Goal: Navigation & Orientation: Find specific page/section

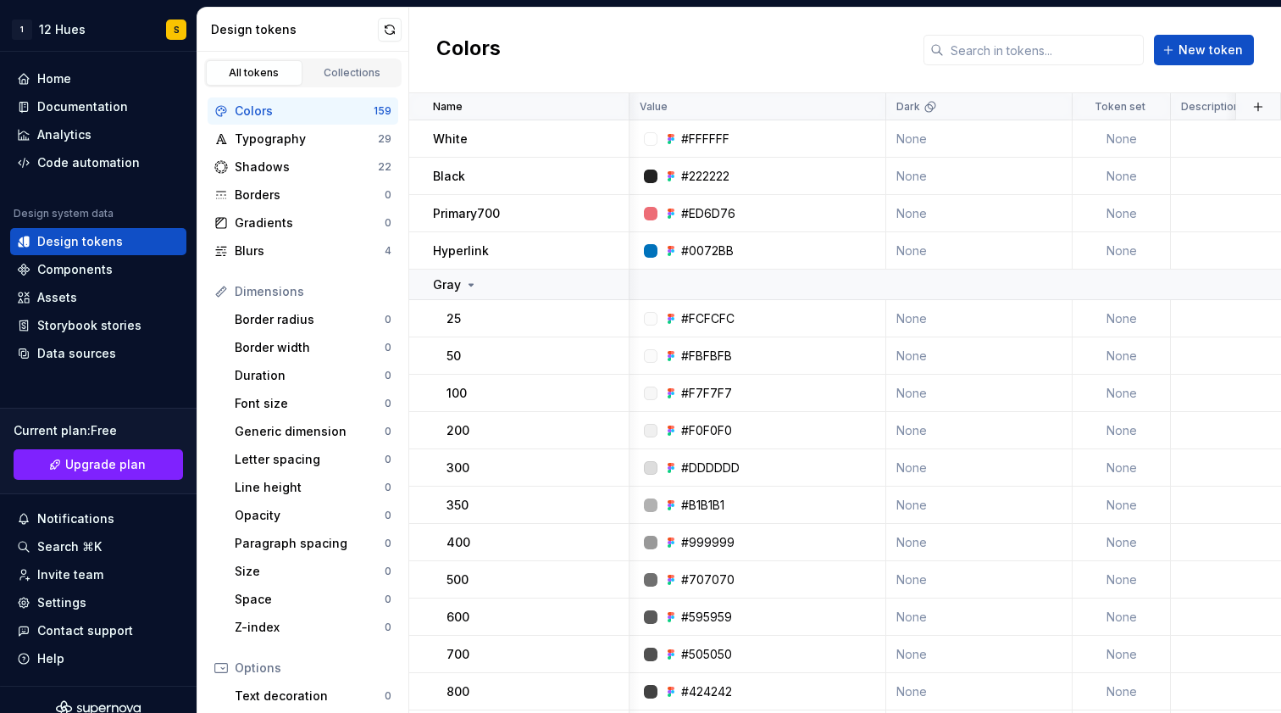
scroll to position [92, 1]
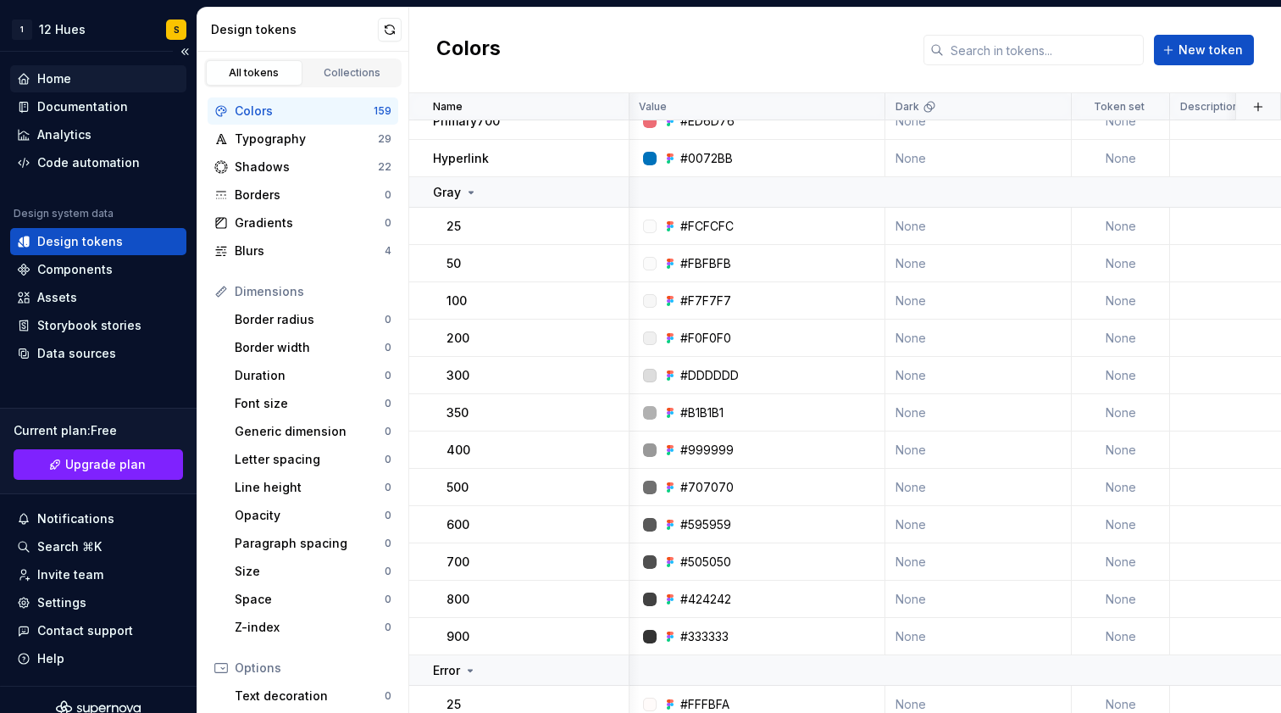
click at [63, 84] on div "Home" at bounding box center [54, 78] width 34 height 17
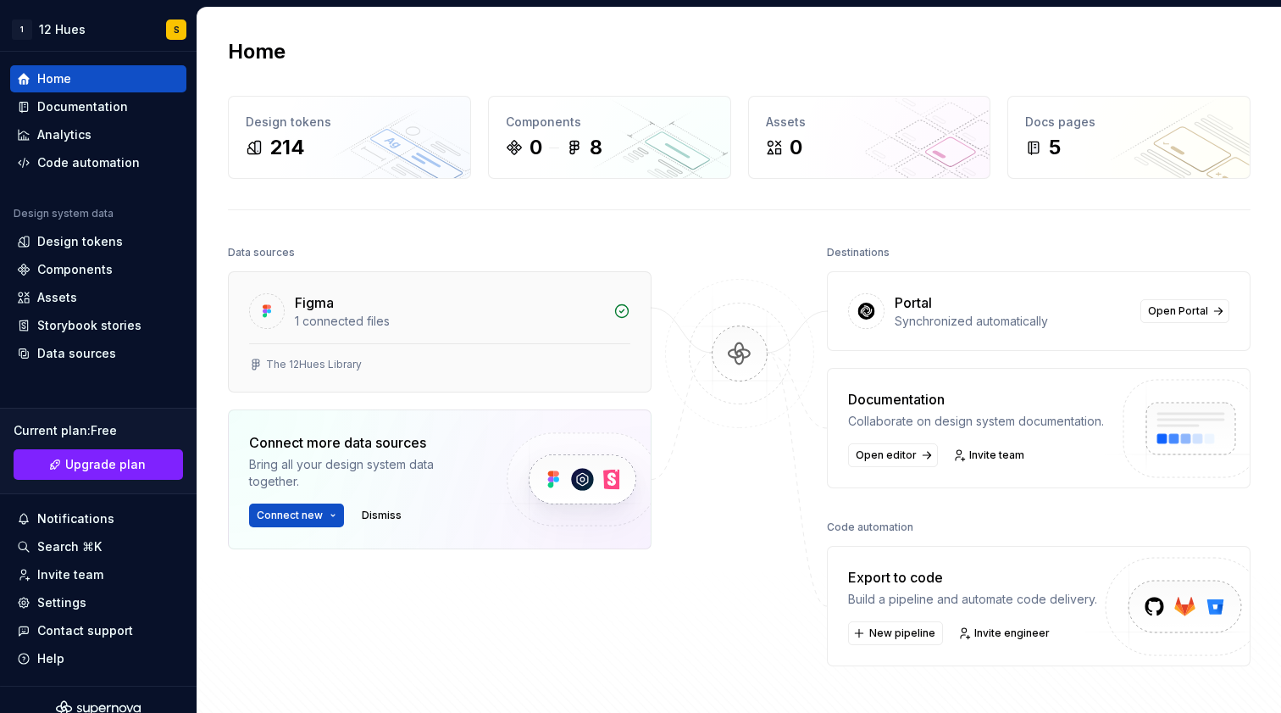
click at [348, 301] on div "Figma" at bounding box center [449, 302] width 308 height 20
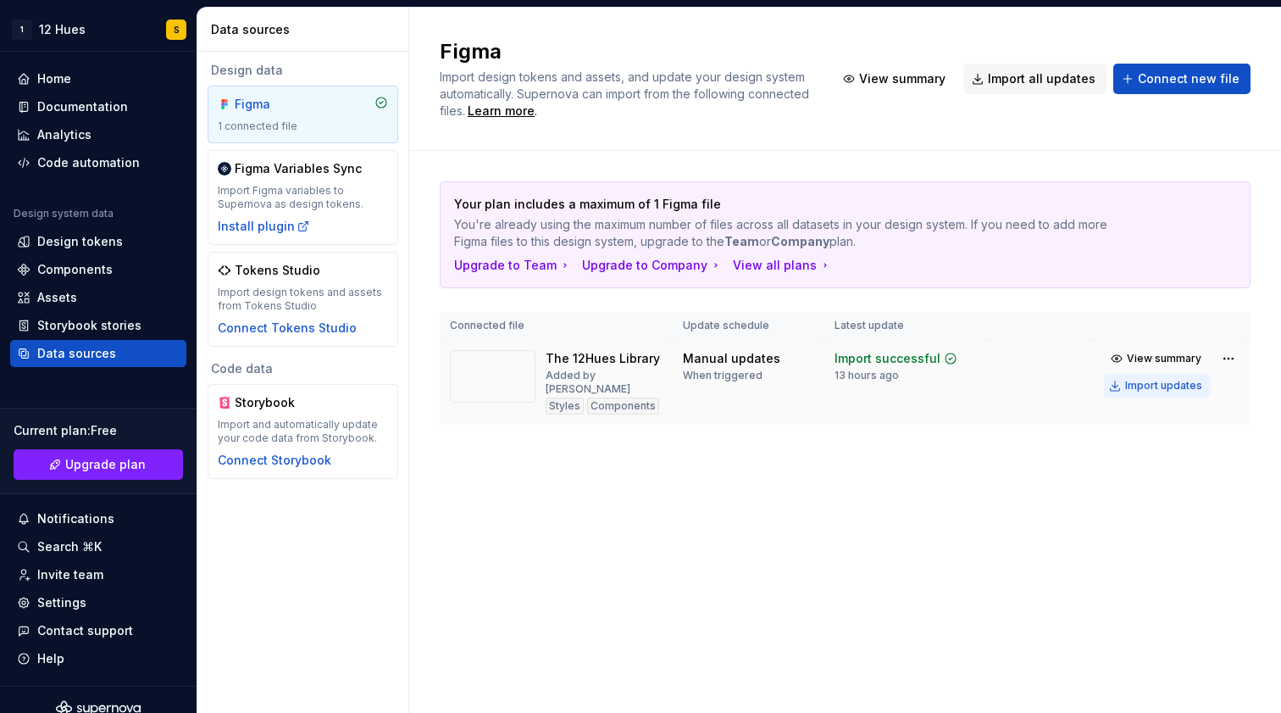
click at [1162, 383] on div "Import updates" at bounding box center [1163, 386] width 77 height 14
click at [86, 250] on div "Design tokens" at bounding box center [98, 241] width 176 height 27
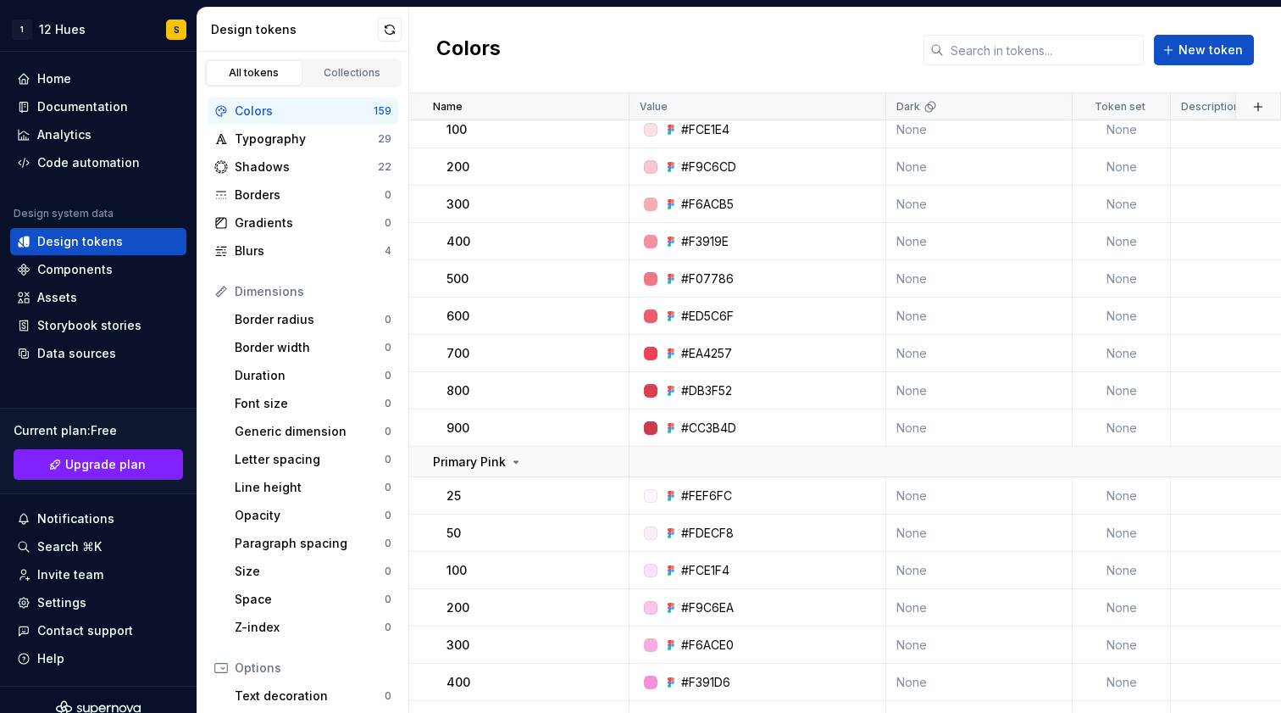
scroll to position [2109, 0]
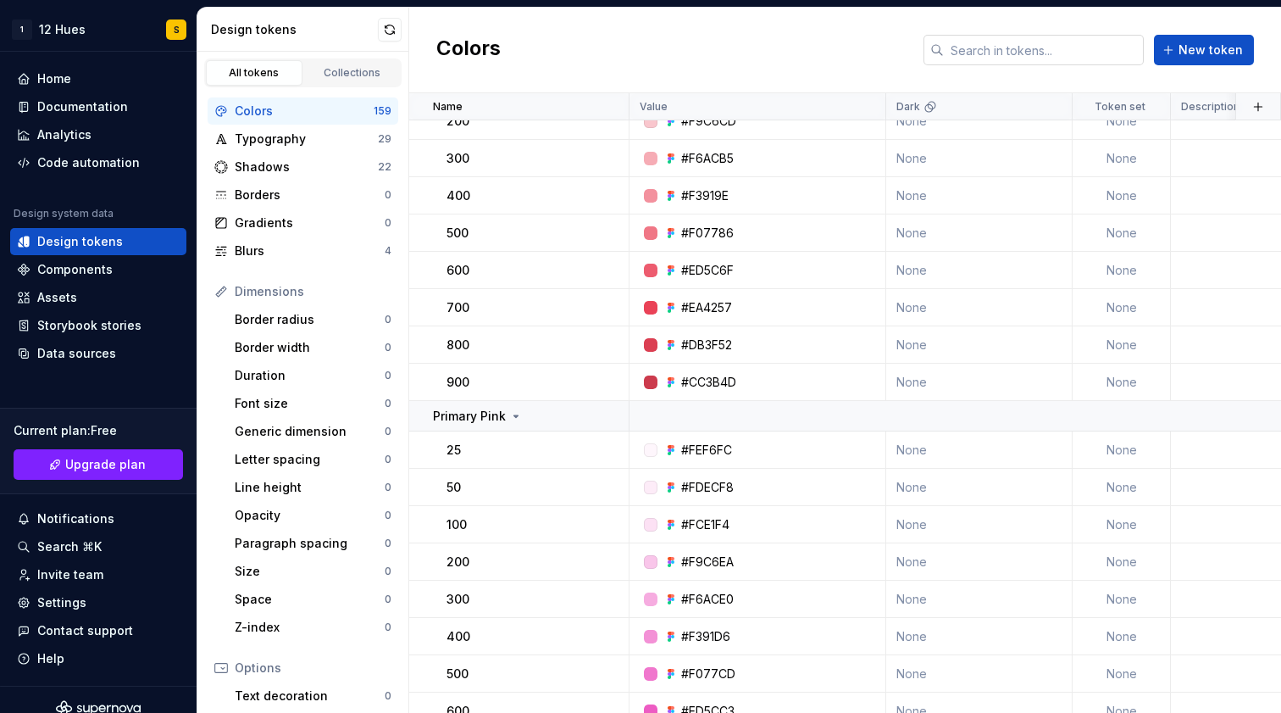
click at [984, 50] on input "text" at bounding box center [1044, 50] width 200 height 31
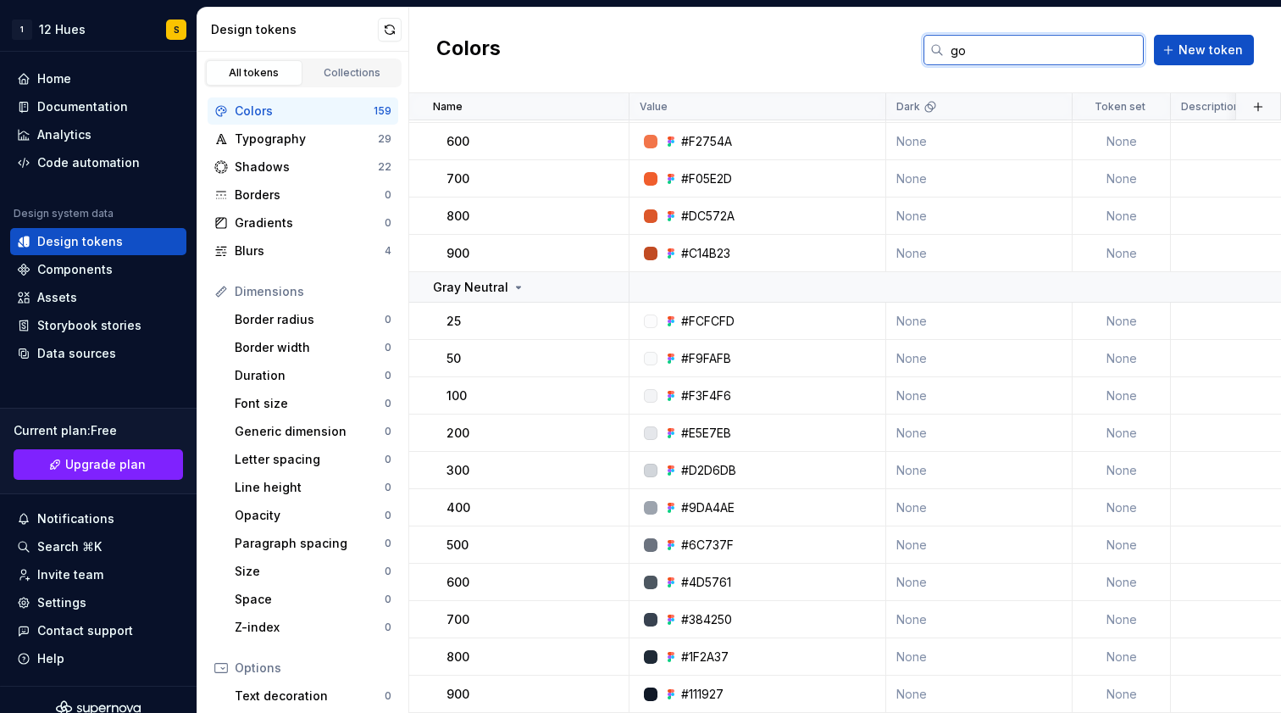
scroll to position [0, 0]
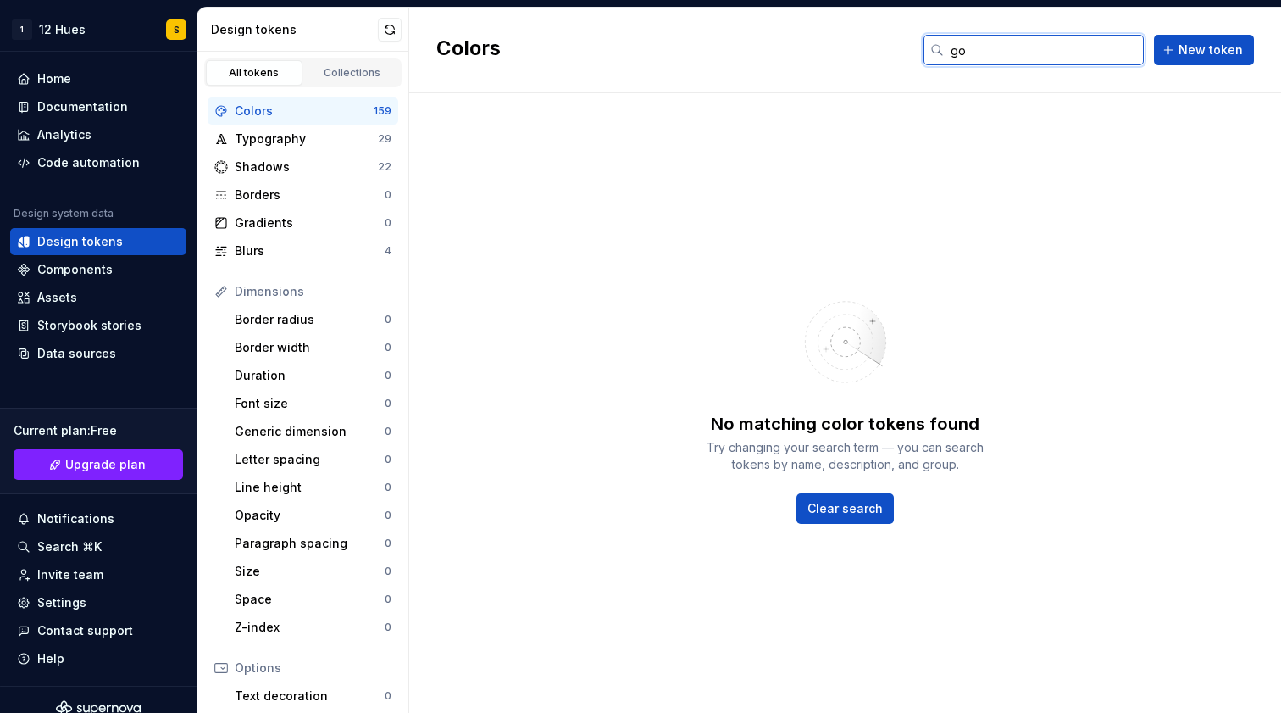
type input "g"
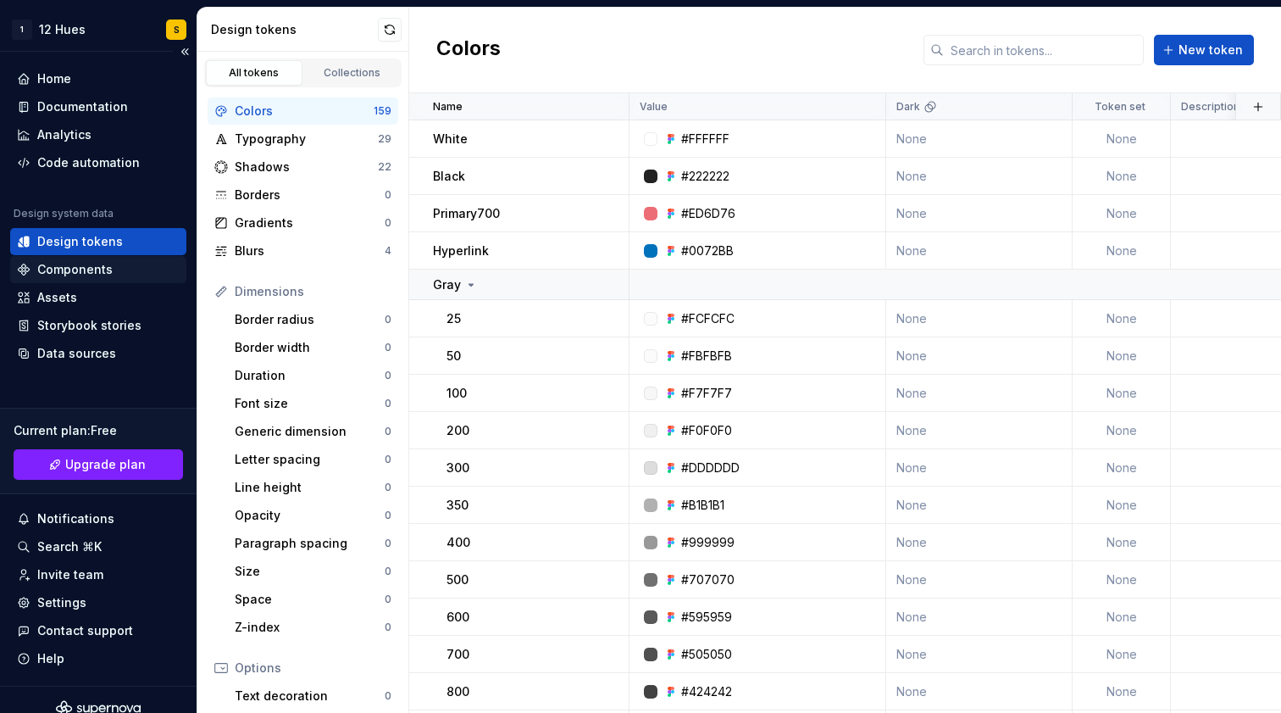
click at [74, 271] on div "Components" at bounding box center [74, 269] width 75 height 17
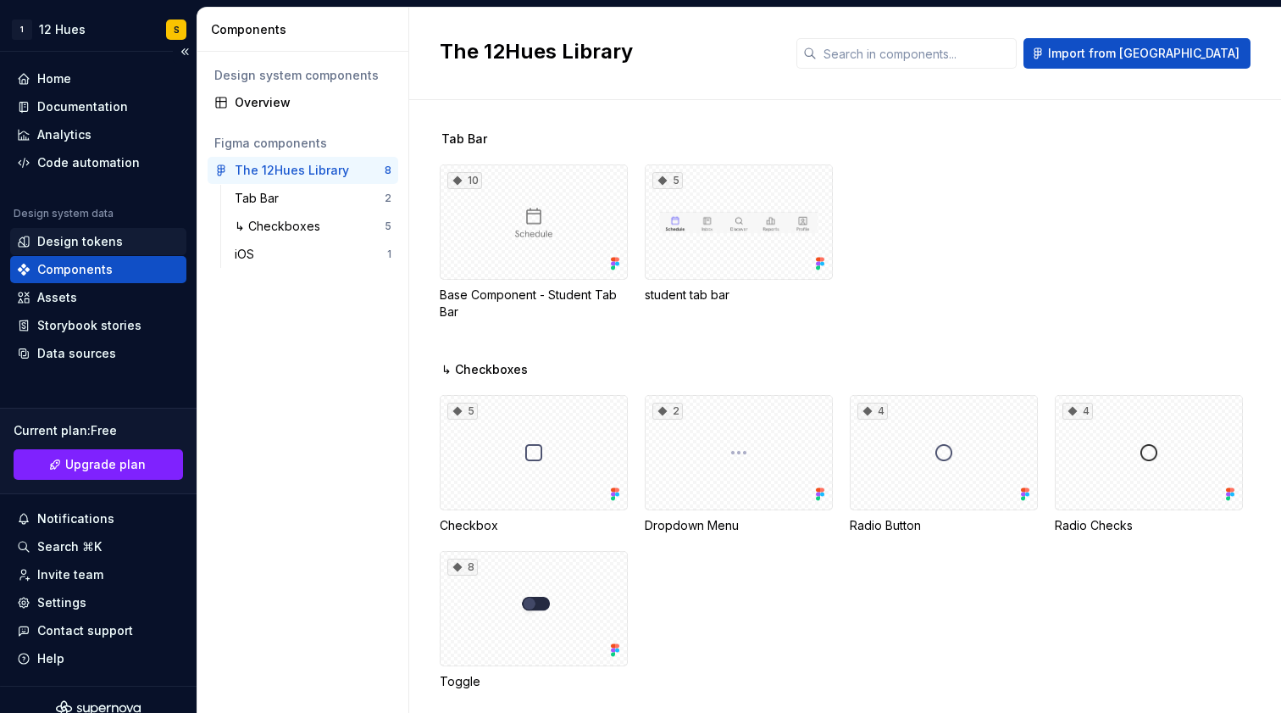
click at [74, 242] on div "Design tokens" at bounding box center [80, 241] width 86 height 17
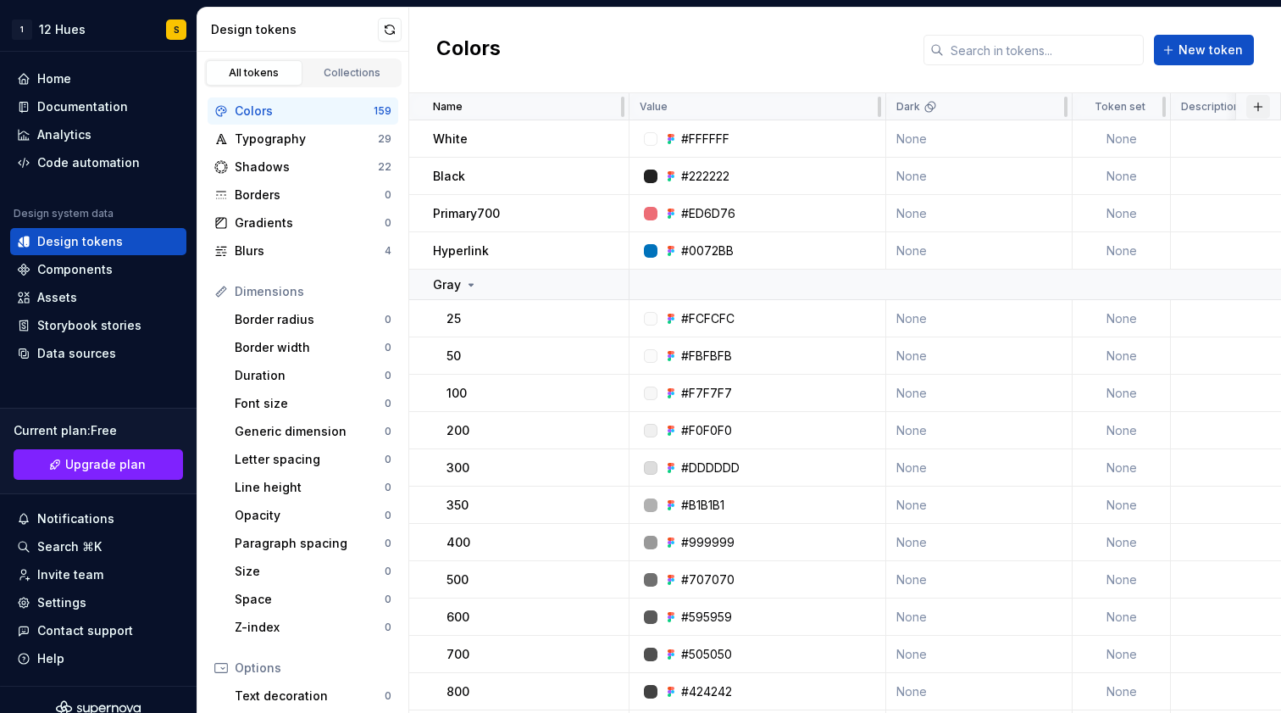
click at [1264, 107] on button "button" at bounding box center [1258, 107] width 24 height 24
click at [79, 158] on div "Code automation" at bounding box center [88, 162] width 103 height 17
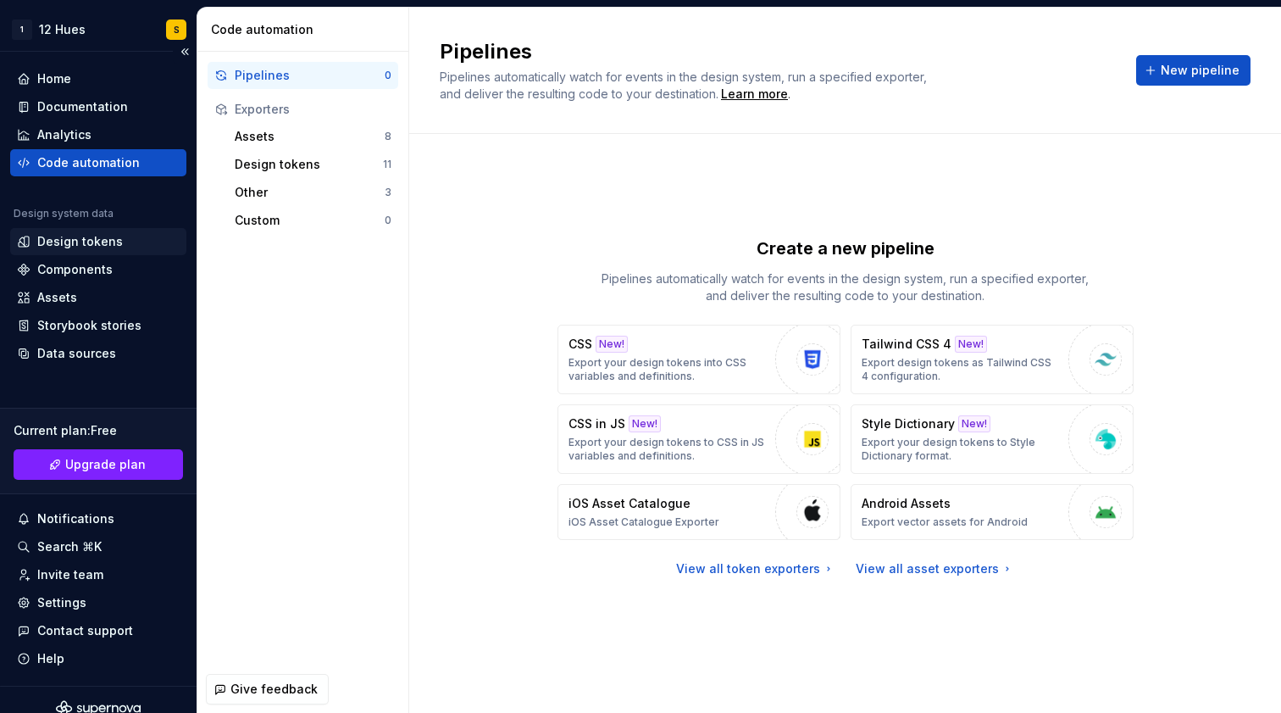
click at [83, 239] on div "Design tokens" at bounding box center [80, 241] width 86 height 17
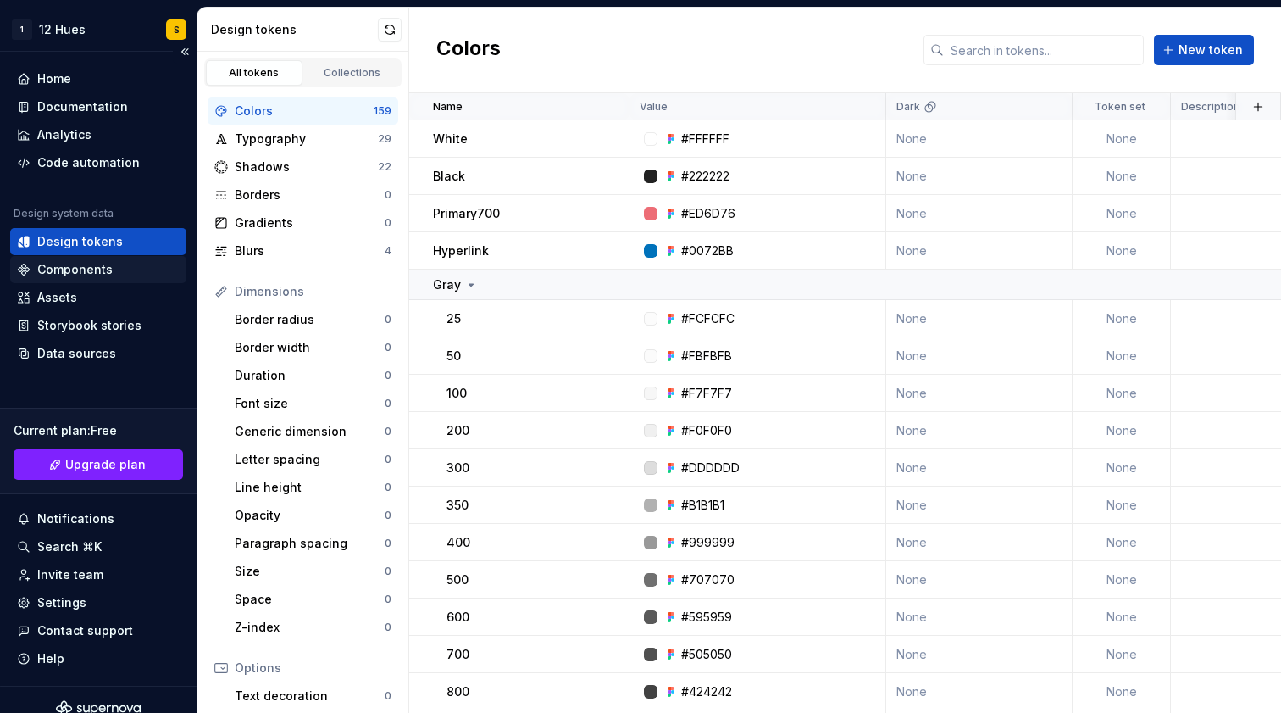
click at [89, 269] on div "Components" at bounding box center [74, 269] width 75 height 17
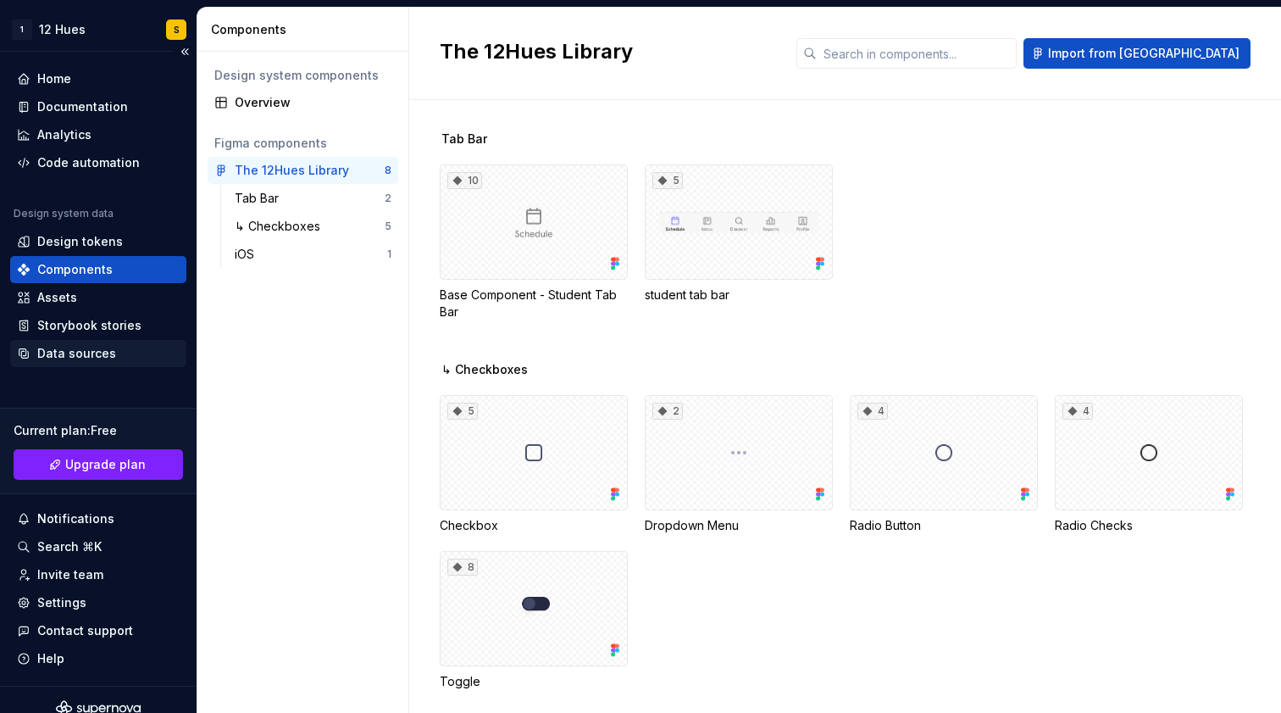
click at [99, 352] on div "Data sources" at bounding box center [76, 353] width 79 height 17
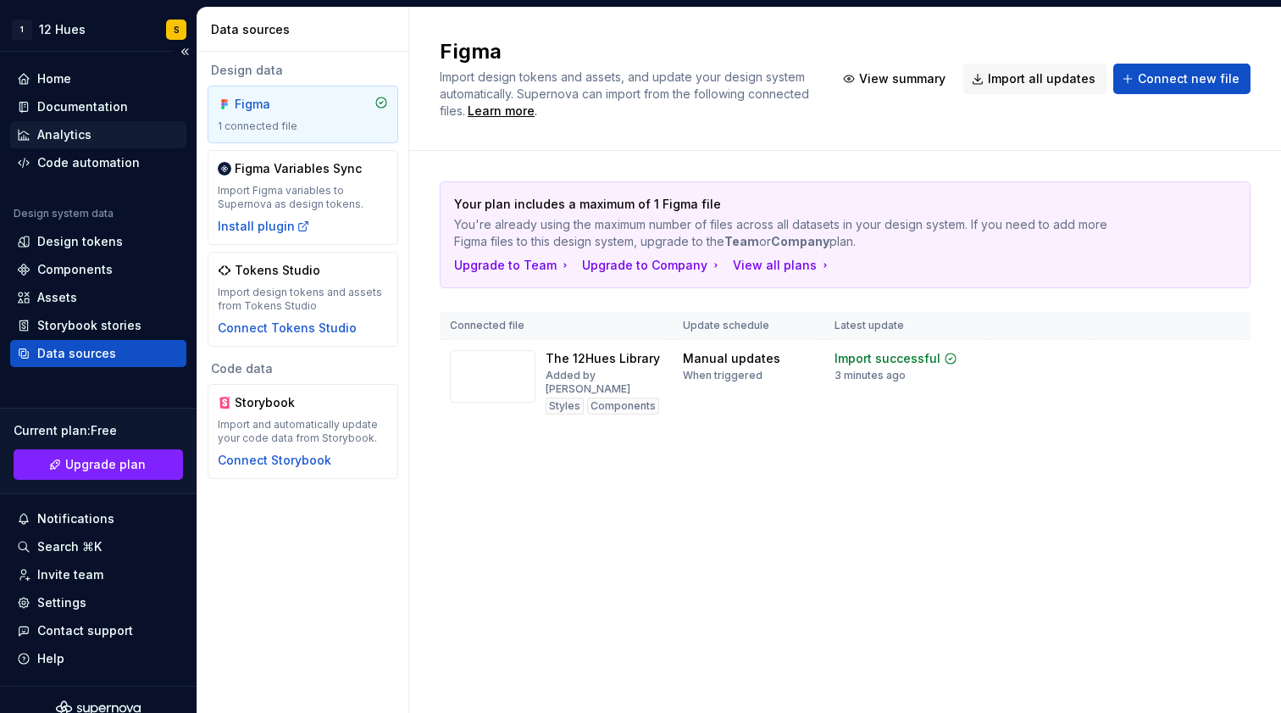
click at [68, 132] on div "Analytics" at bounding box center [64, 134] width 54 height 17
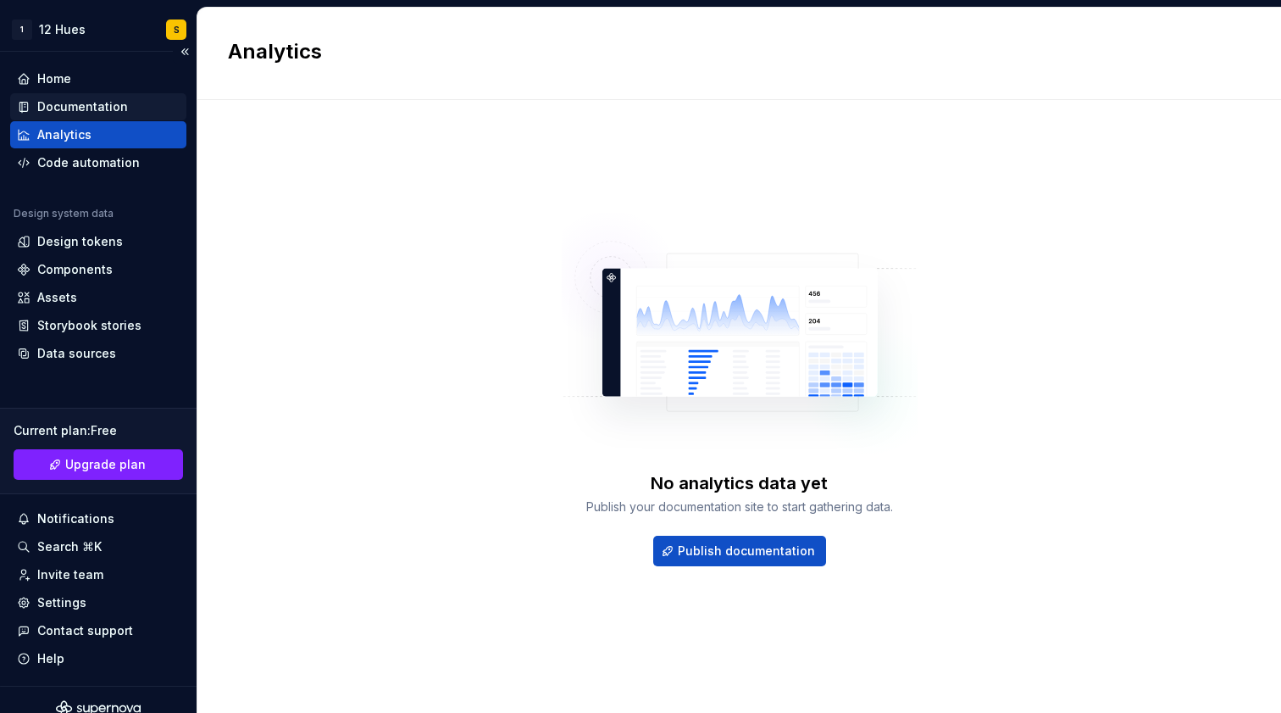
click at [63, 108] on div "Documentation" at bounding box center [82, 106] width 91 height 17
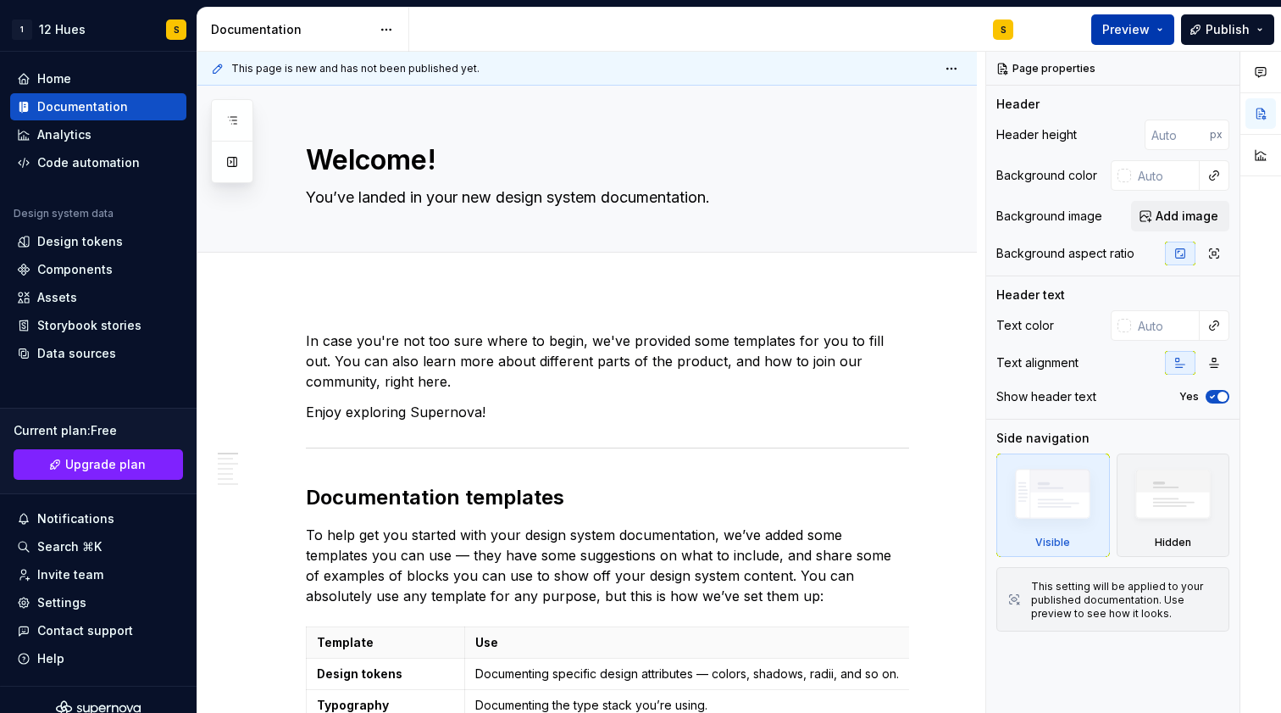
click at [1154, 29] on button "Preview" at bounding box center [1132, 29] width 83 height 31
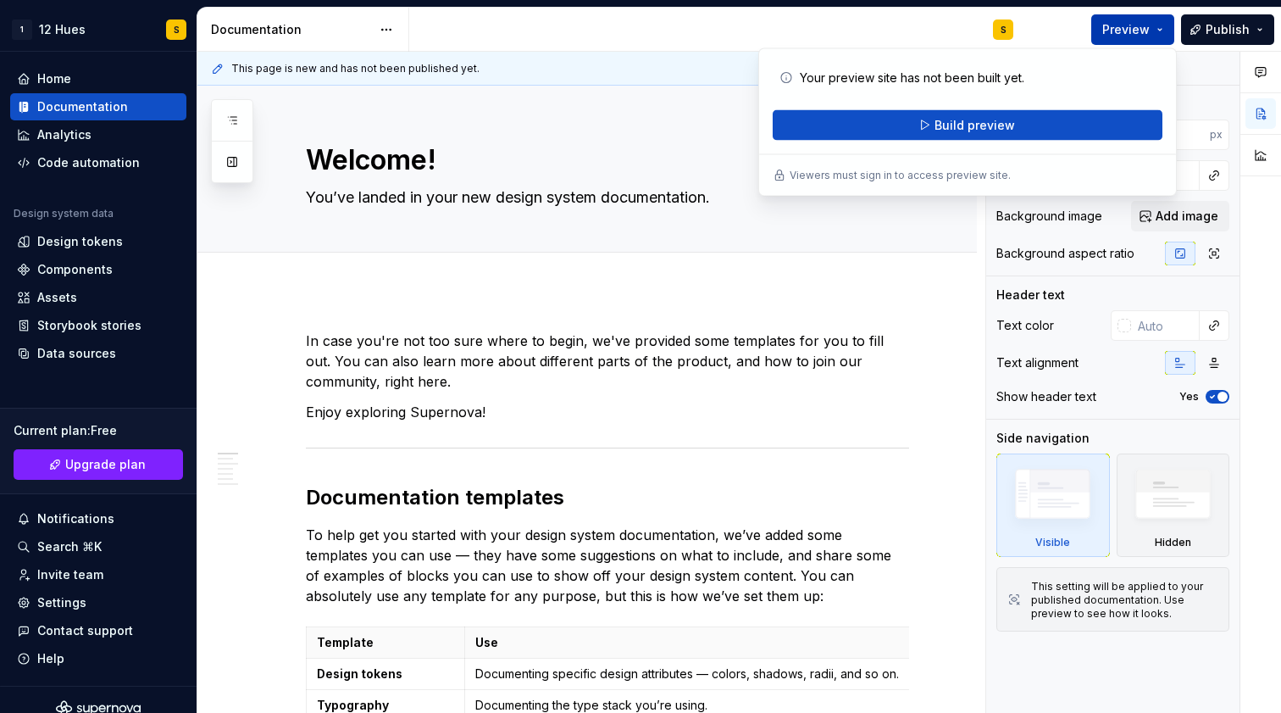
click at [1154, 29] on button "Preview" at bounding box center [1132, 29] width 83 height 31
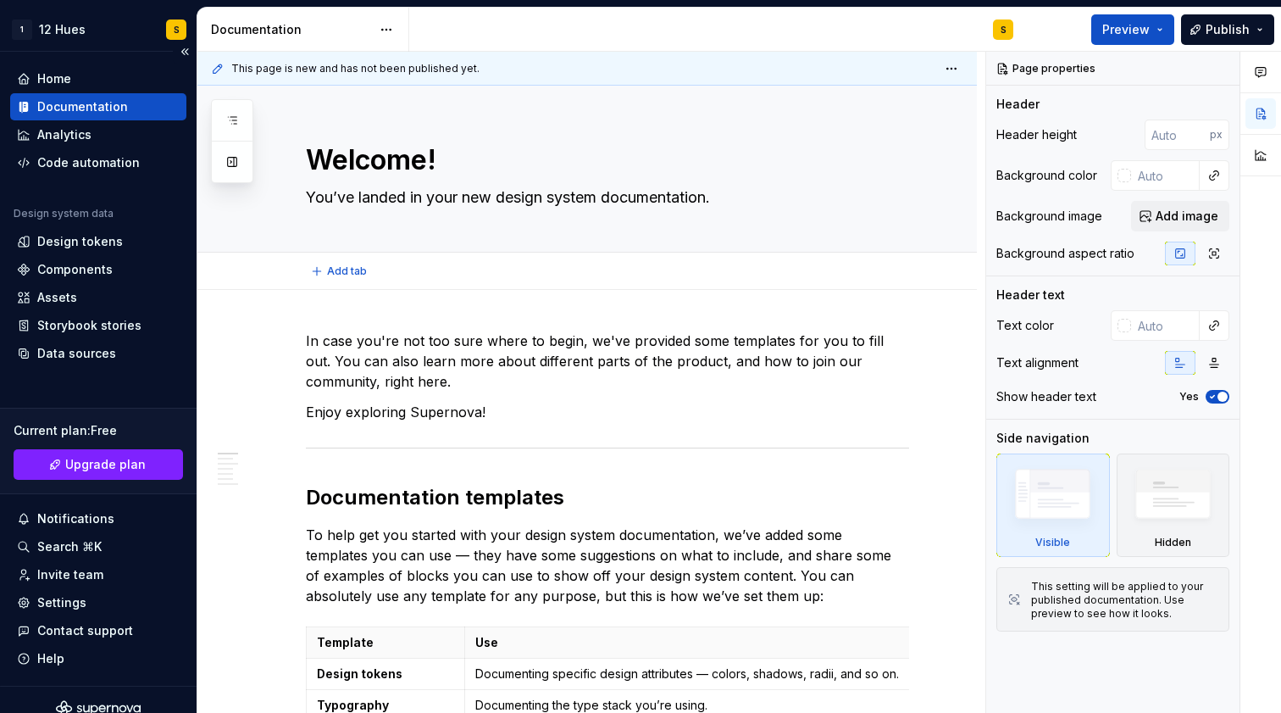
type textarea "*"
click at [59, 136] on div "Analytics" at bounding box center [64, 134] width 54 height 17
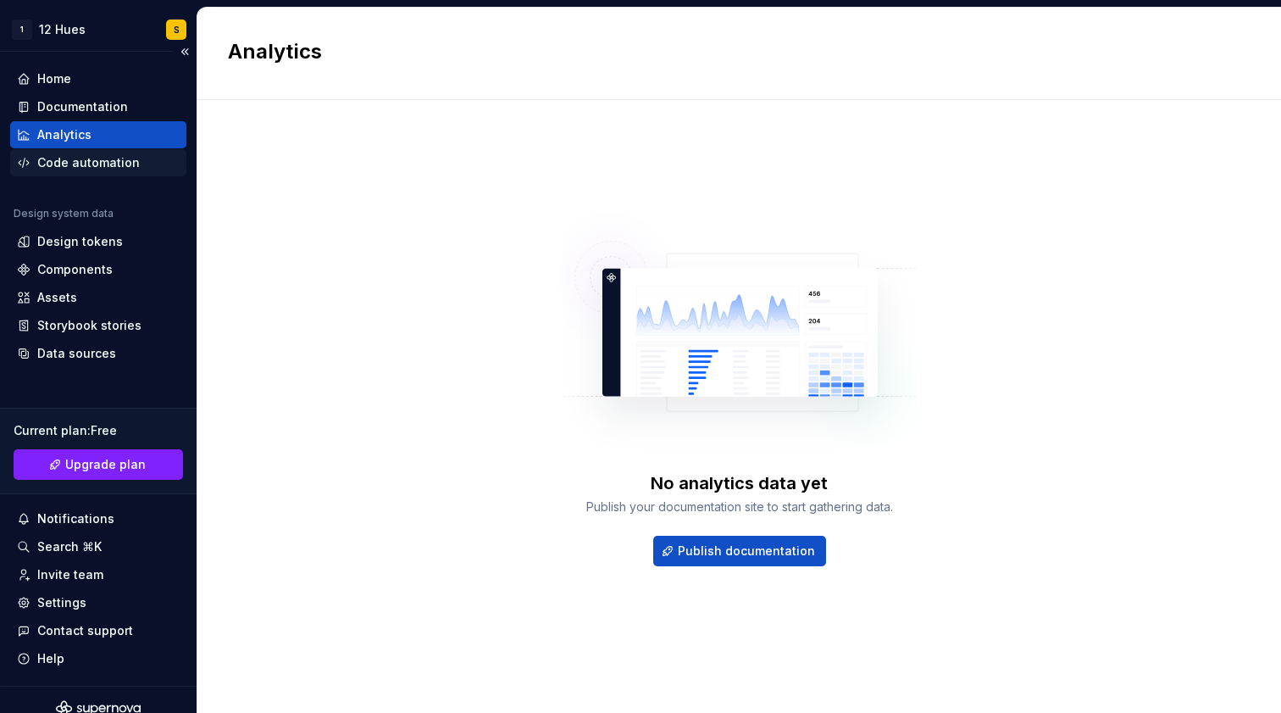
click at [60, 162] on div "Code automation" at bounding box center [88, 162] width 103 height 17
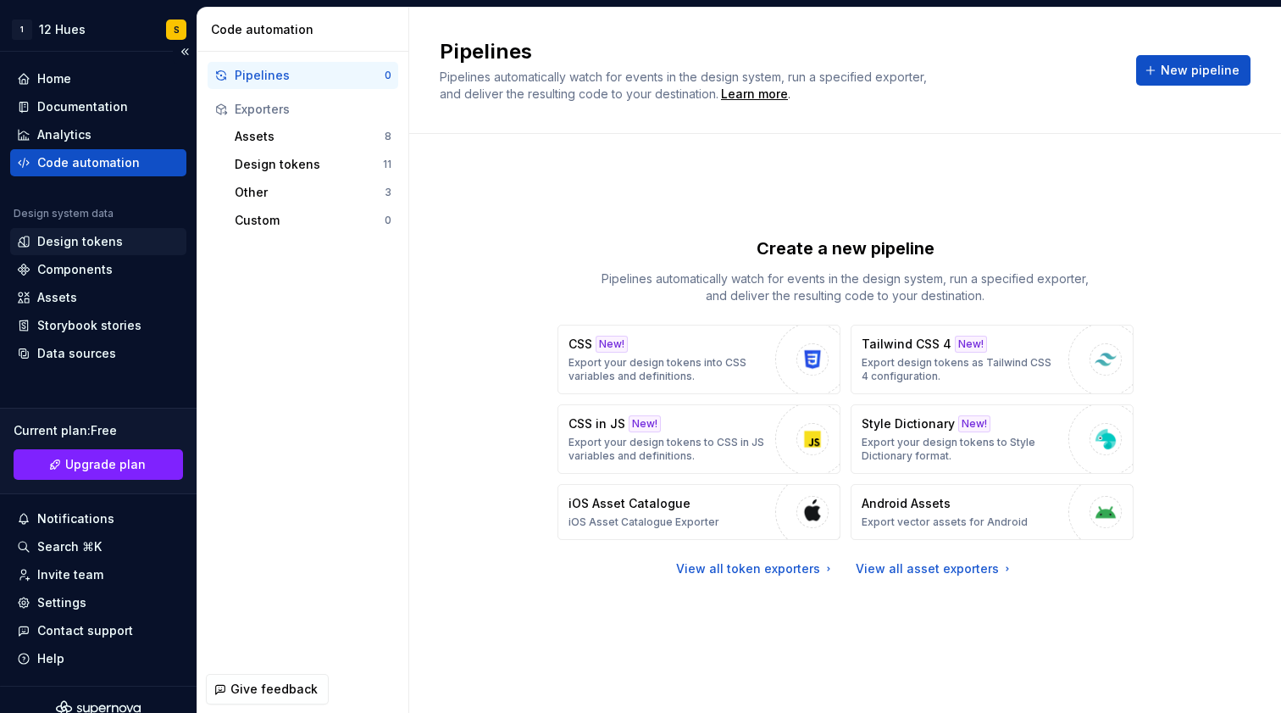
click at [76, 246] on div "Design tokens" at bounding box center [80, 241] width 86 height 17
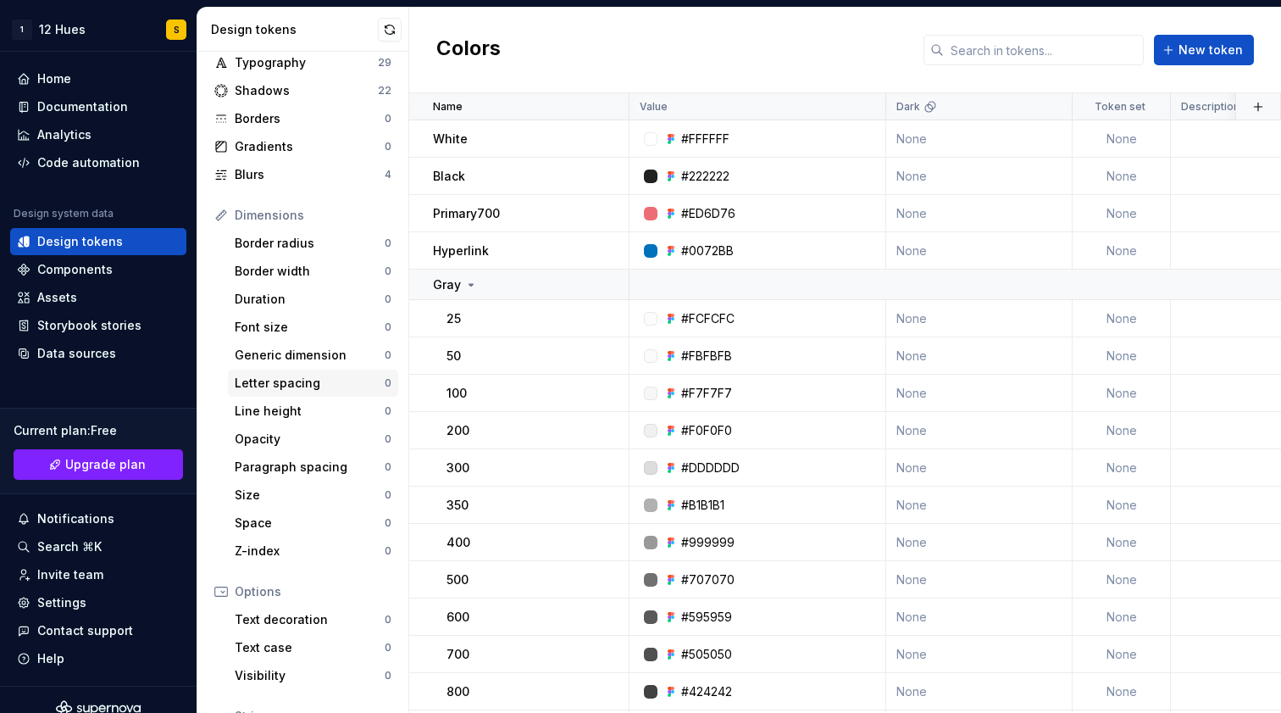
scroll to position [215, 0]
